Goal: Complete application form

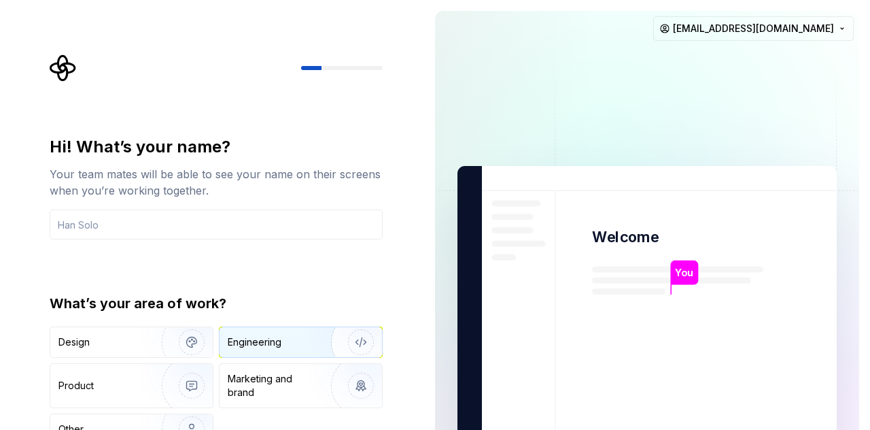
click at [291, 339] on div "Engineering" at bounding box center [282, 342] width 108 height 14
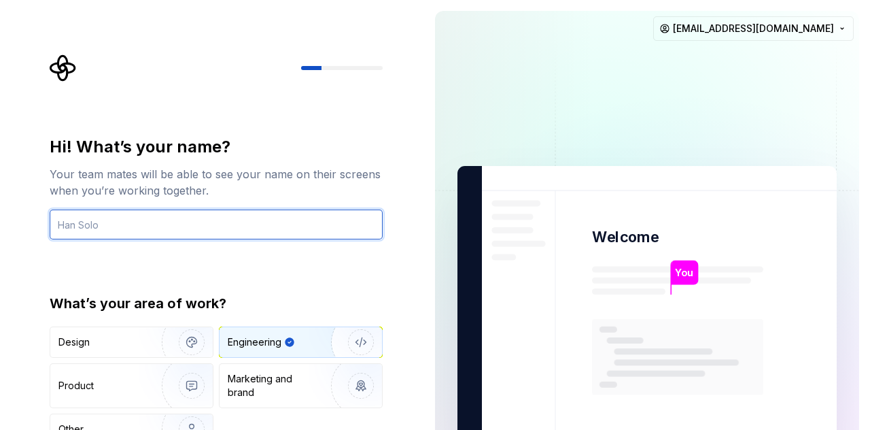
click at [211, 211] on input "text" at bounding box center [216, 224] width 333 height 30
type input "nouman"
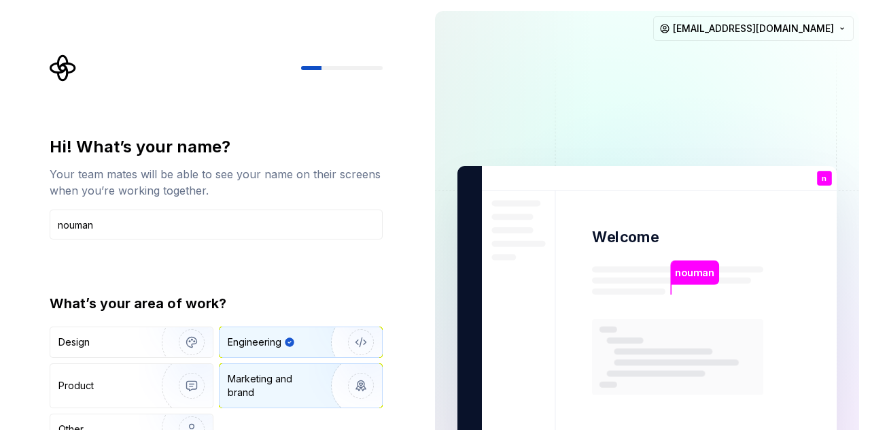
click at [303, 379] on div "Marketing and brand" at bounding box center [274, 385] width 92 height 27
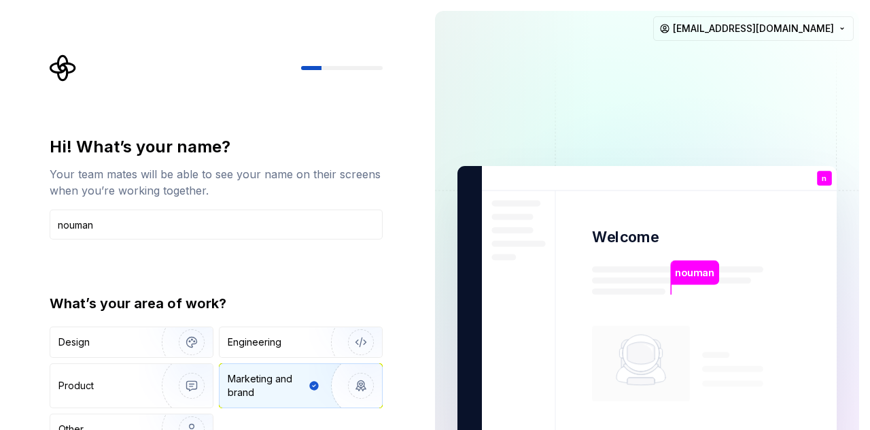
type button "Brand"
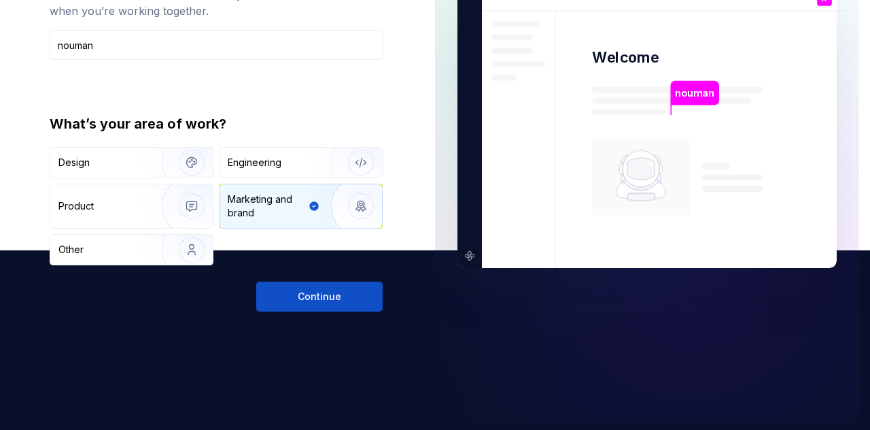
scroll to position [182, 0]
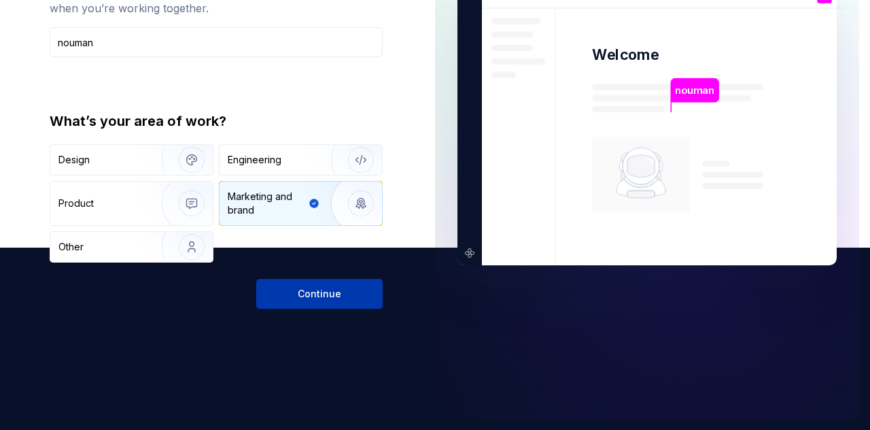
click at [328, 293] on span "Continue" at bounding box center [320, 294] width 44 height 14
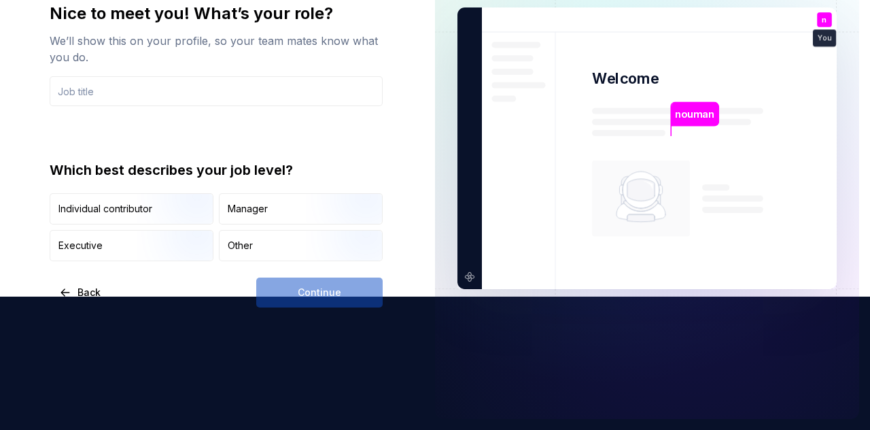
scroll to position [132, 0]
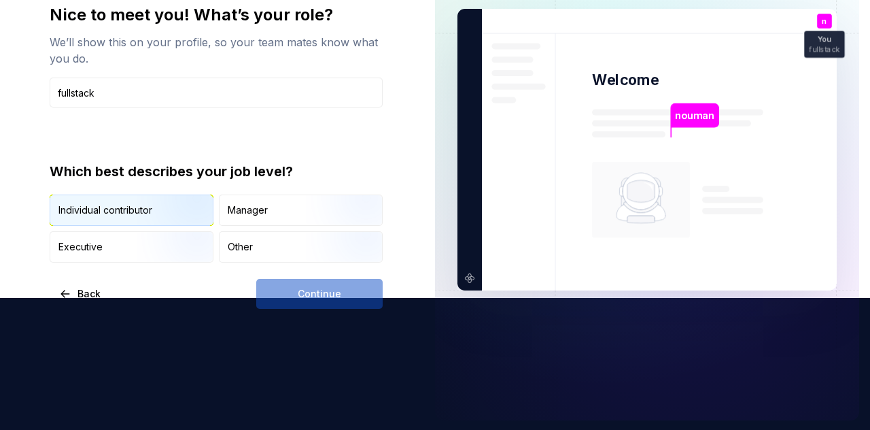
type input "fullstack"
click at [169, 212] on img "button" at bounding box center [180, 227] width 87 height 91
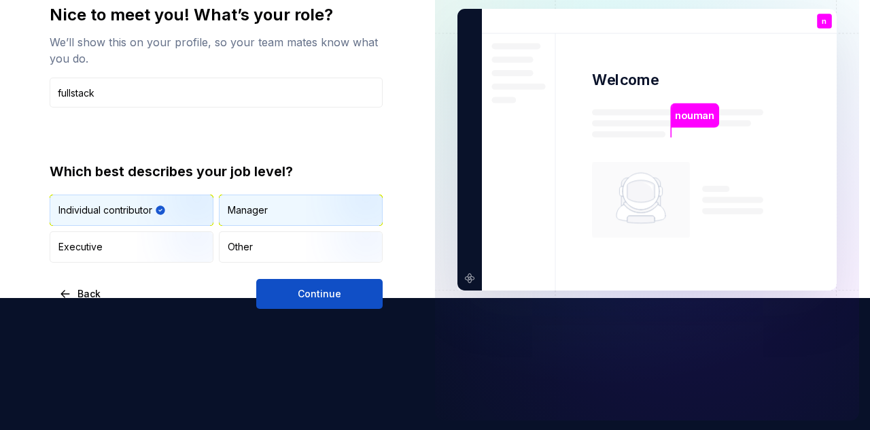
click at [287, 213] on div "Manager" at bounding box center [301, 210] width 162 height 30
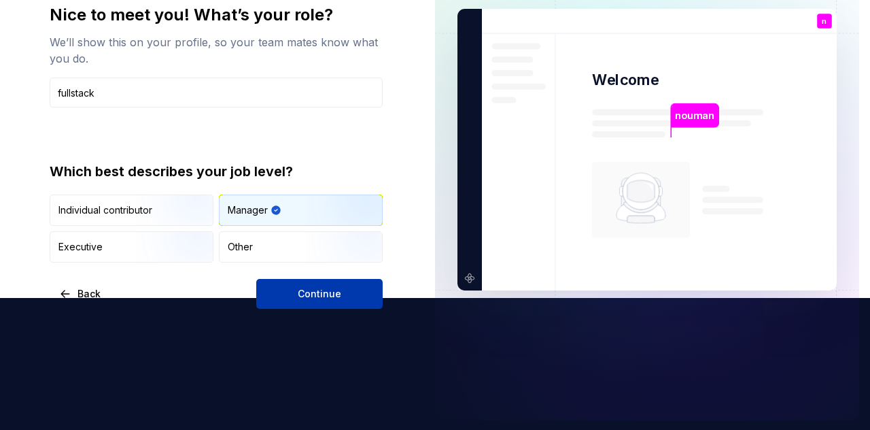
click at [305, 294] on span "Continue" at bounding box center [320, 294] width 44 height 14
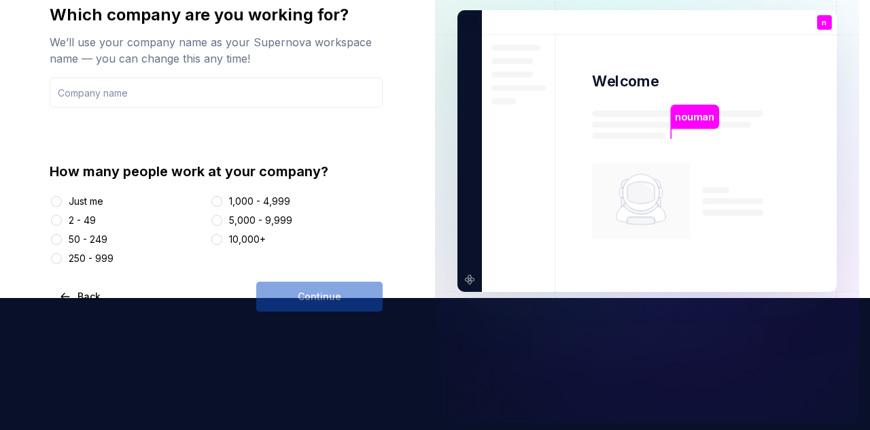
click at [98, 199] on div "Just me" at bounding box center [86, 201] width 35 height 14
click at [62, 199] on button "Just me" at bounding box center [56, 201] width 11 height 11
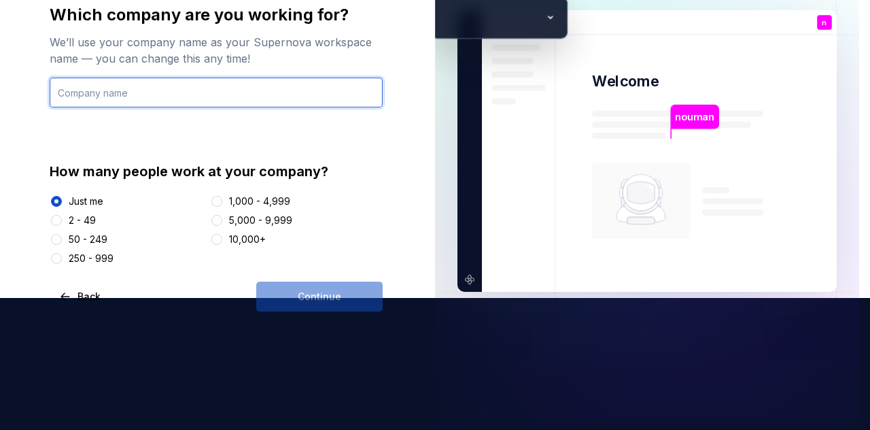
click at [177, 94] on input "text" at bounding box center [216, 93] width 333 height 30
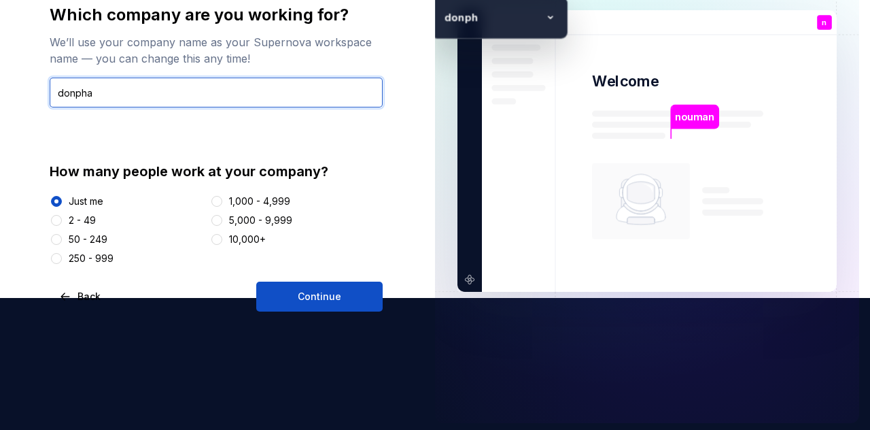
type input "donpha"
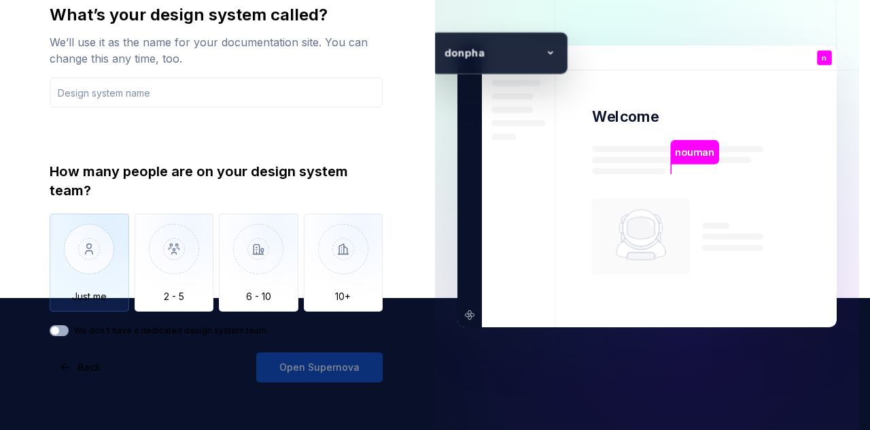
click at [108, 251] on img "button" at bounding box center [90, 258] width 80 height 91
click at [235, 84] on input "text" at bounding box center [216, 93] width 333 height 30
